Goal: Information Seeking & Learning: Learn about a topic

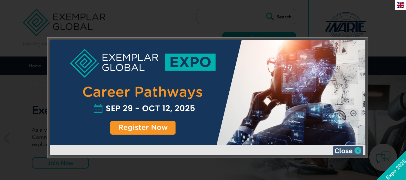
click at [352, 148] on img at bounding box center [348, 150] width 30 height 9
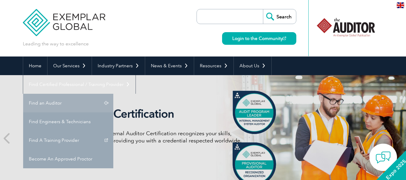
click at [113, 94] on link "Find an Auditor" at bounding box center [68, 103] width 90 height 19
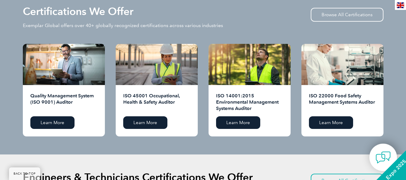
scroll to position [609, 0]
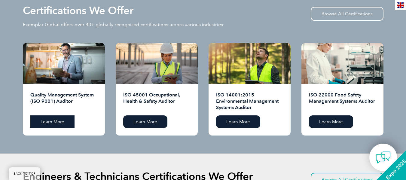
click at [56, 120] on link "Learn More" at bounding box center [52, 121] width 44 height 13
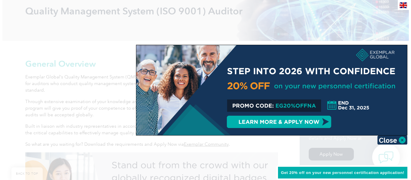
scroll to position [94, 0]
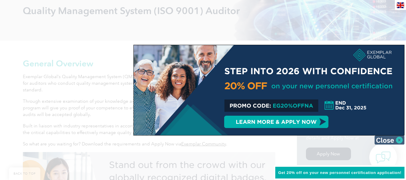
click at [396, 141] on img at bounding box center [389, 140] width 30 height 9
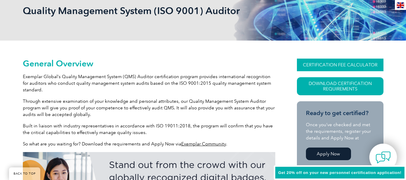
click at [353, 69] on link "CERTIFICATION FEE CALCULATOR" at bounding box center [340, 65] width 87 height 13
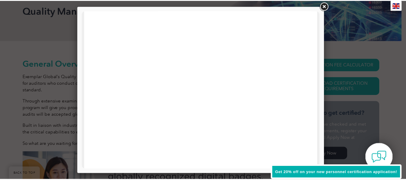
scroll to position [0, 0]
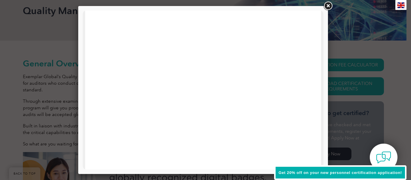
click at [327, 4] on link at bounding box center [327, 6] width 11 height 11
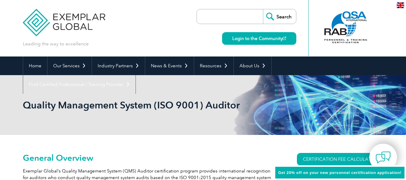
click at [246, 109] on h1 "Quality Management System (ISO 9001) Auditor" at bounding box center [138, 105] width 231 height 12
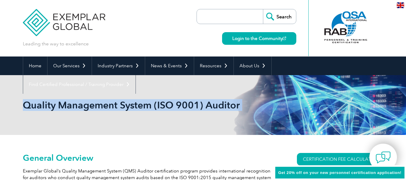
click at [246, 109] on h1 "Quality Management System (ISO 9001) Auditor" at bounding box center [138, 105] width 231 height 12
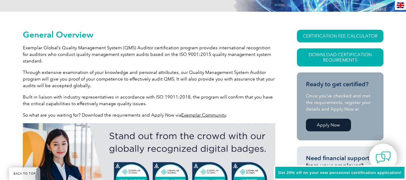
scroll to position [106, 0]
